Goal: Register for event/course

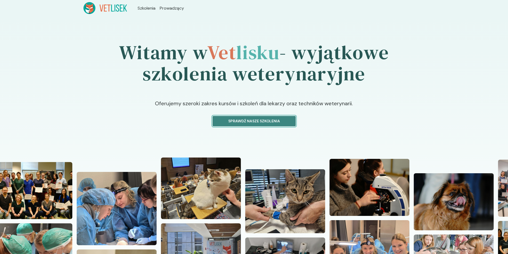
click at [252, 121] on p "Sprawdź nasze szkolenia" at bounding box center [254, 121] width 74 height 6
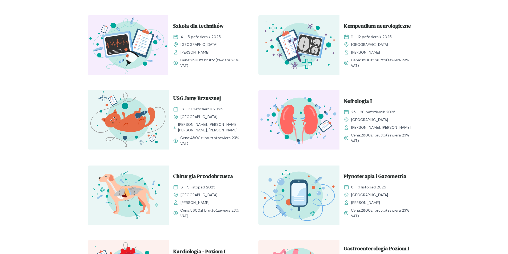
scroll to position [266, 0]
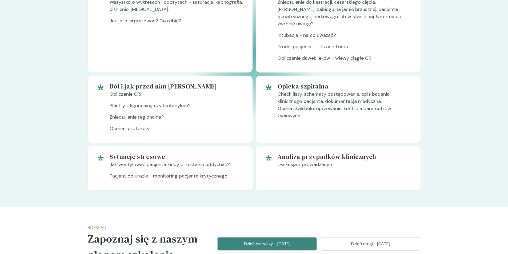
scroll to position [453, 0]
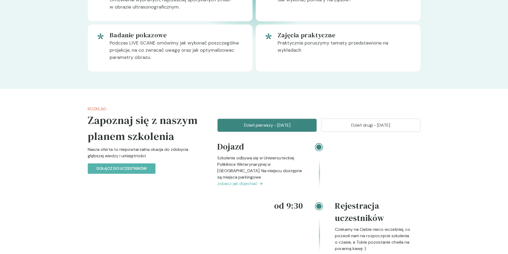
scroll to position [480, 0]
